Goal: Entertainment & Leisure: Consume media (video, audio)

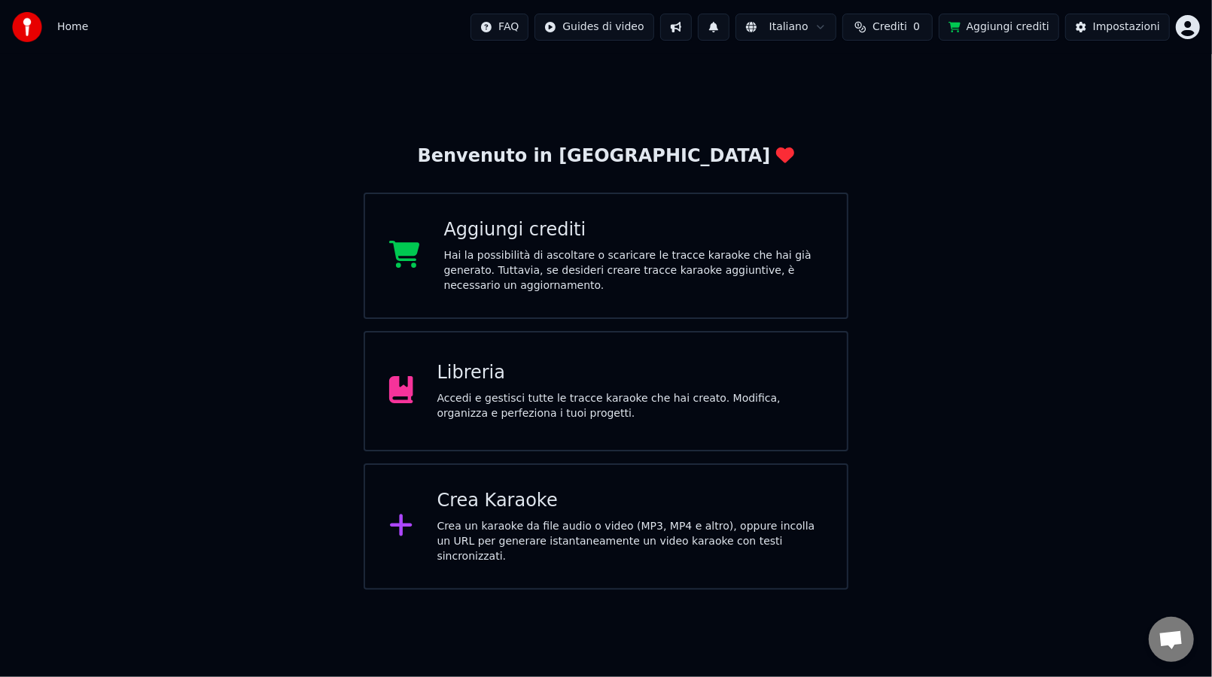
click at [489, 378] on div "Libreria" at bounding box center [630, 373] width 386 height 24
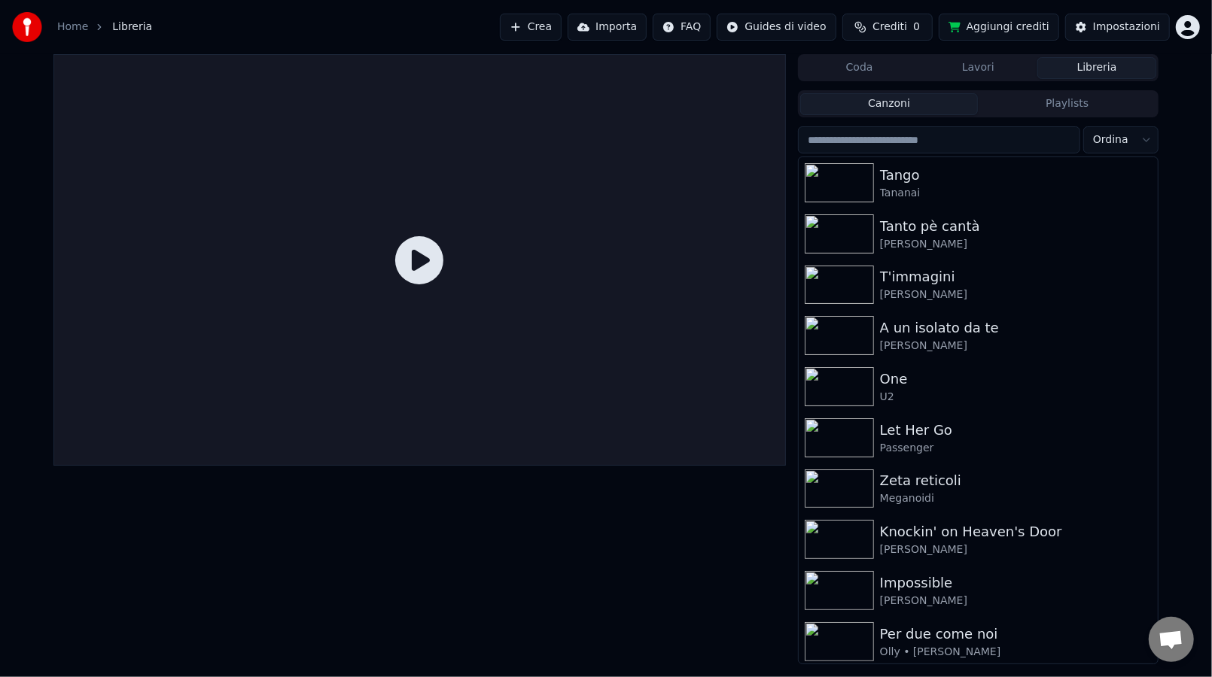
click at [918, 152] on input "search" at bounding box center [939, 139] width 282 height 27
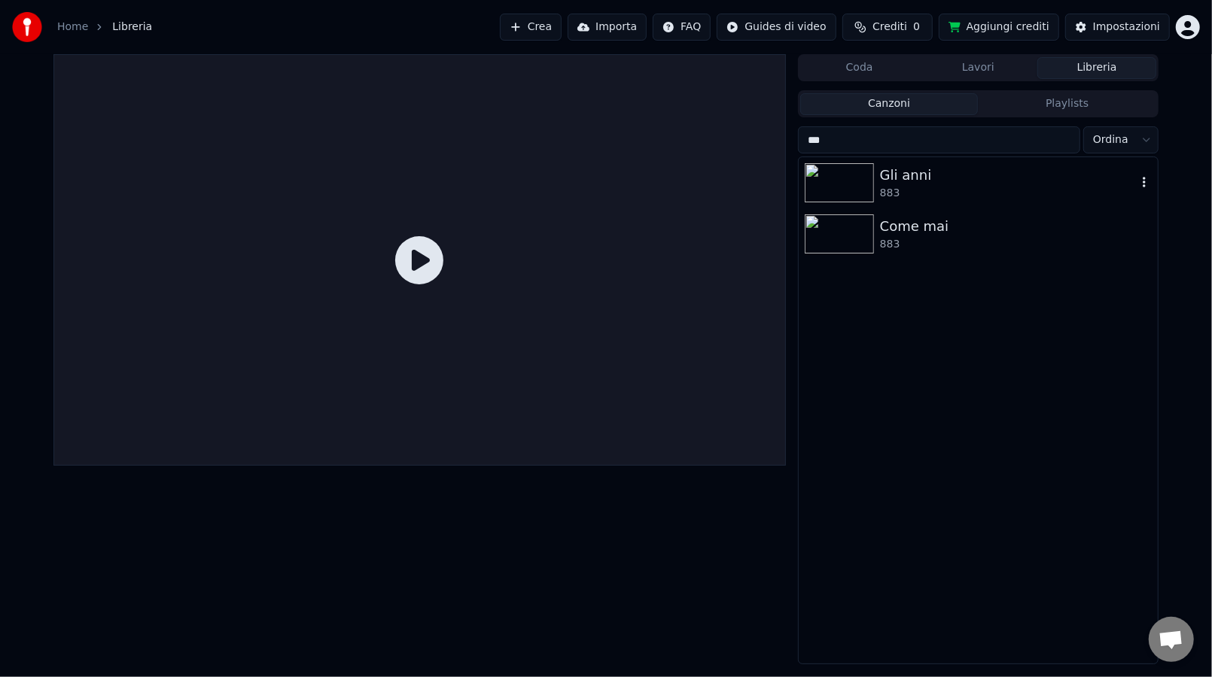
type input "***"
click at [900, 168] on div "Gli anni" at bounding box center [1008, 175] width 257 height 21
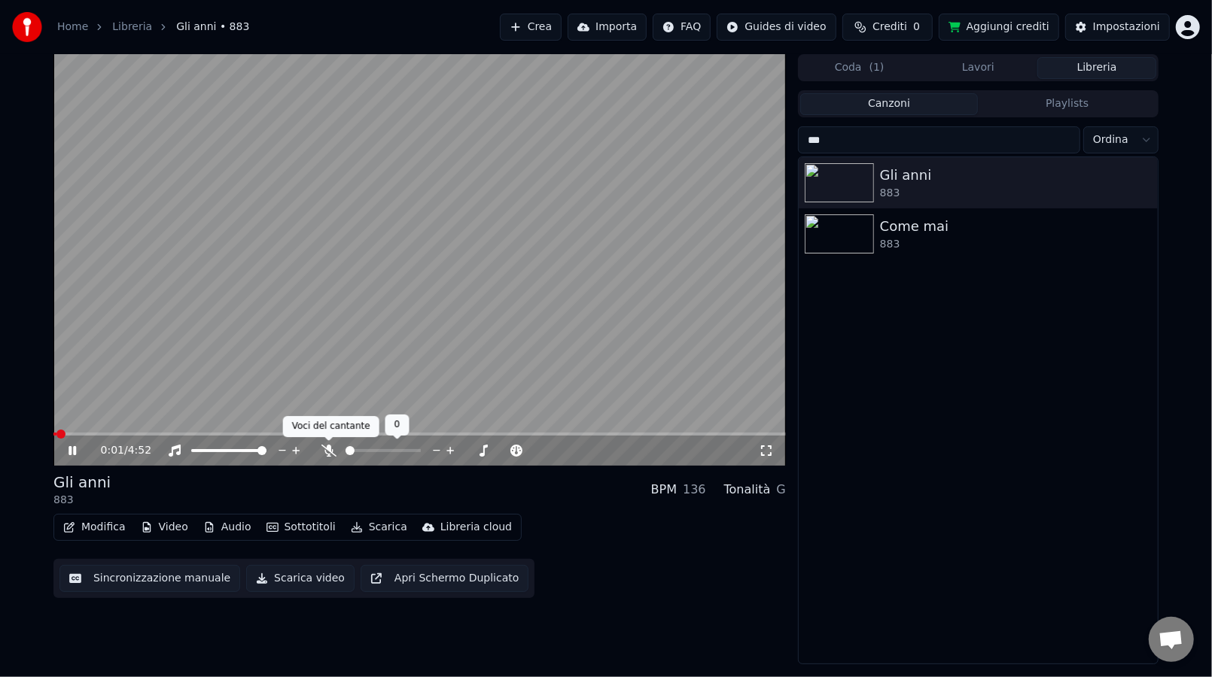
click at [324, 450] on icon at bounding box center [328, 451] width 15 height 12
click at [136, 438] on div "0:12 / 4:52" at bounding box center [419, 451] width 732 height 30
click at [142, 435] on span at bounding box center [419, 434] width 732 height 3
click at [72, 454] on icon at bounding box center [82, 451] width 35 height 12
